Goal: Task Accomplishment & Management: Manage account settings

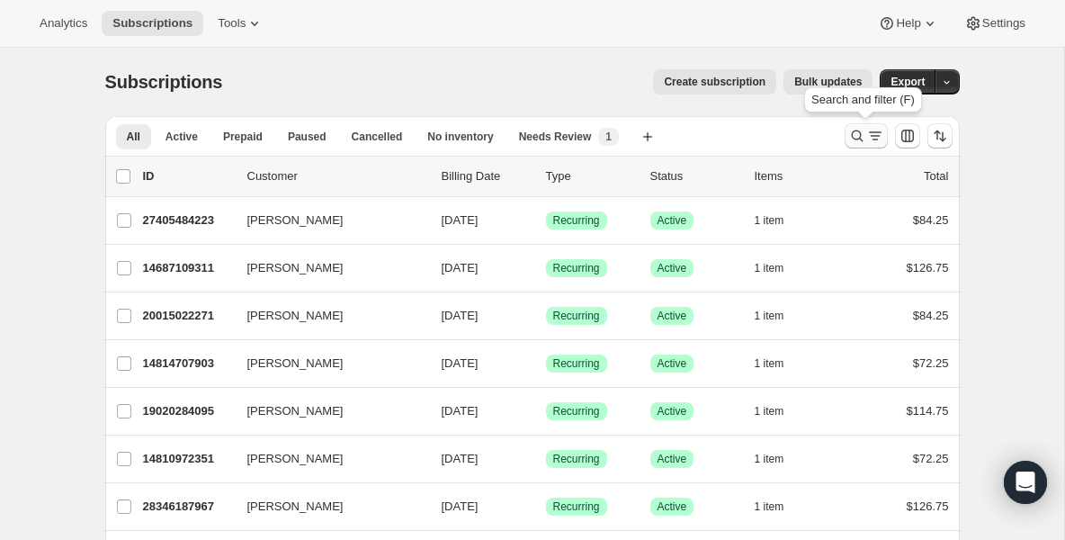
click at [855, 134] on icon "Search and filter results" at bounding box center [857, 136] width 18 height 18
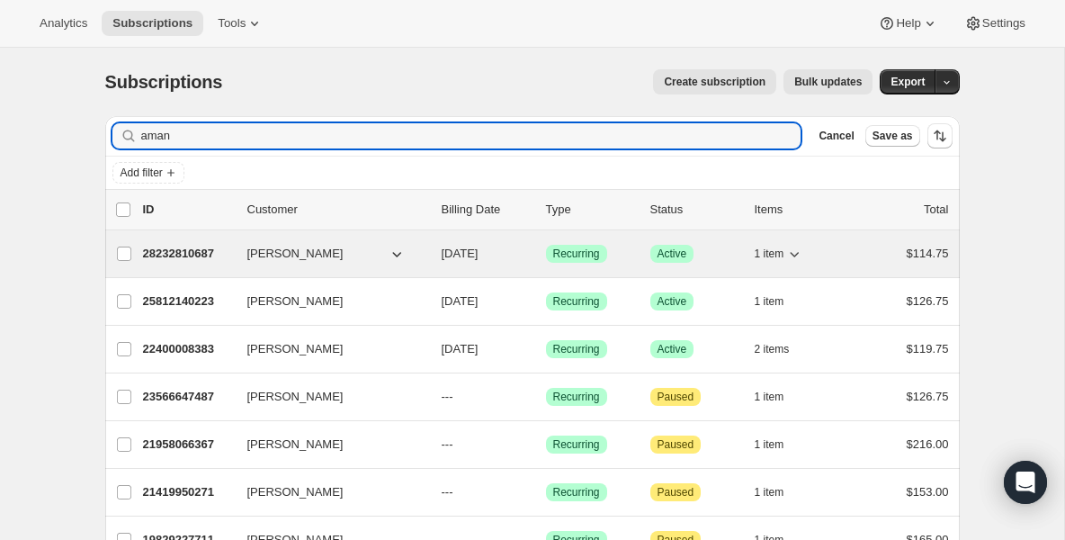
type input "aman"
click at [211, 256] on p "28232810687" at bounding box center [188, 254] width 90 height 18
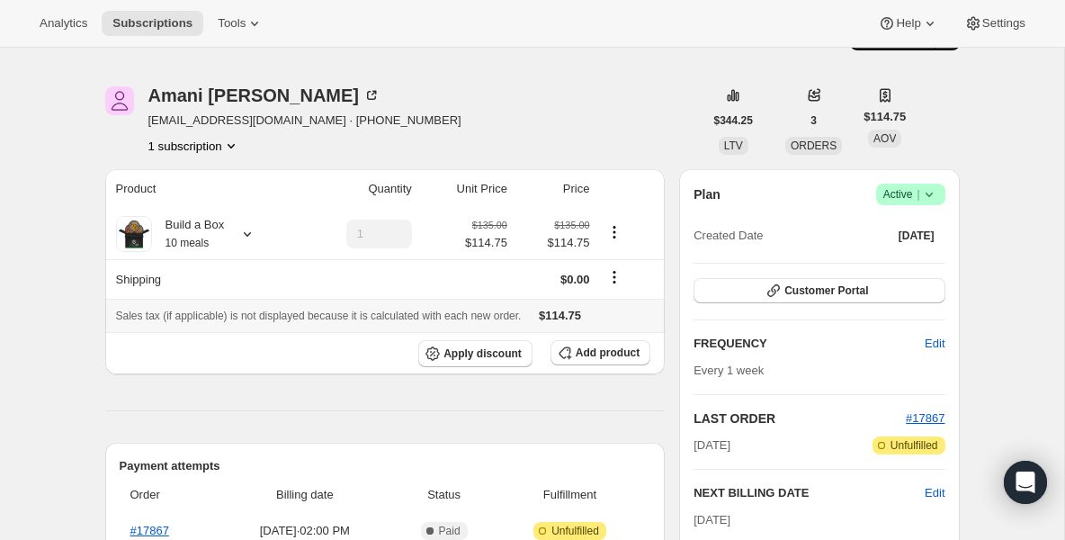
scroll to position [36, 0]
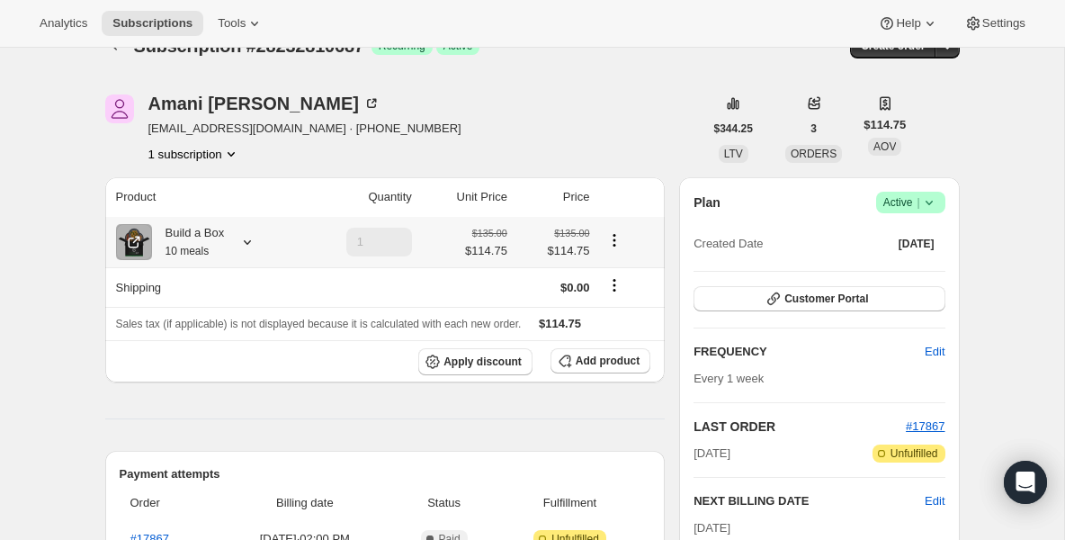
click at [200, 250] on small "10 meals" at bounding box center [187, 251] width 44 height 13
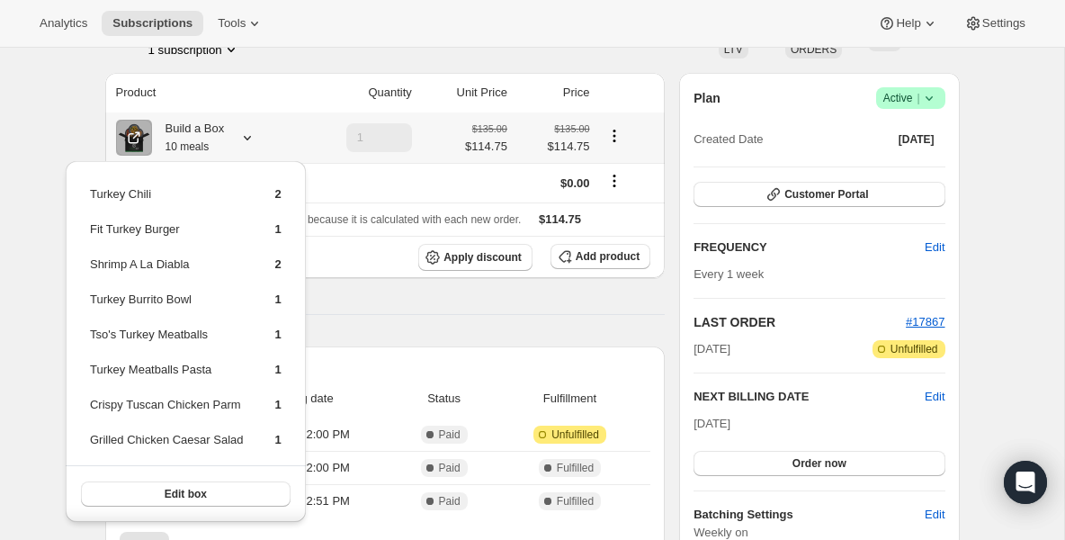
scroll to position [144, 0]
